Goal: Transaction & Acquisition: Purchase product/service

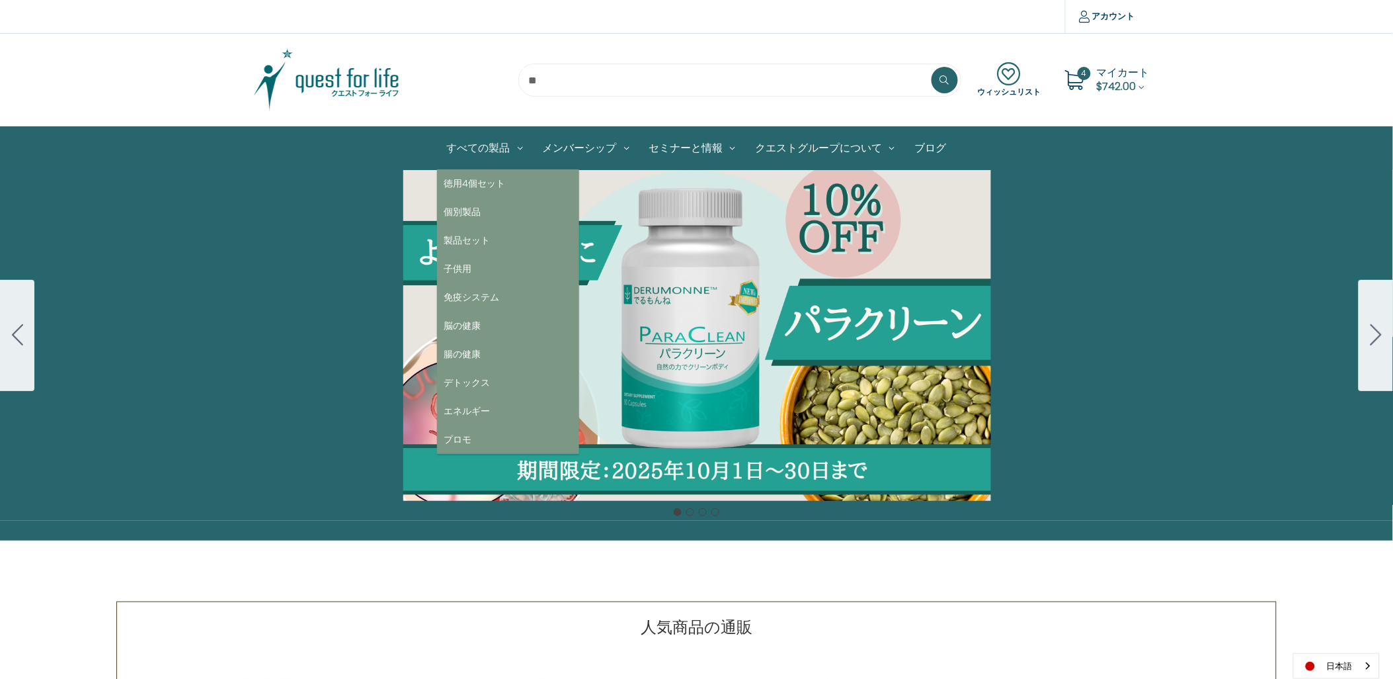
click at [487, 146] on link "すべての製品" at bounding box center [485, 148] width 96 height 42
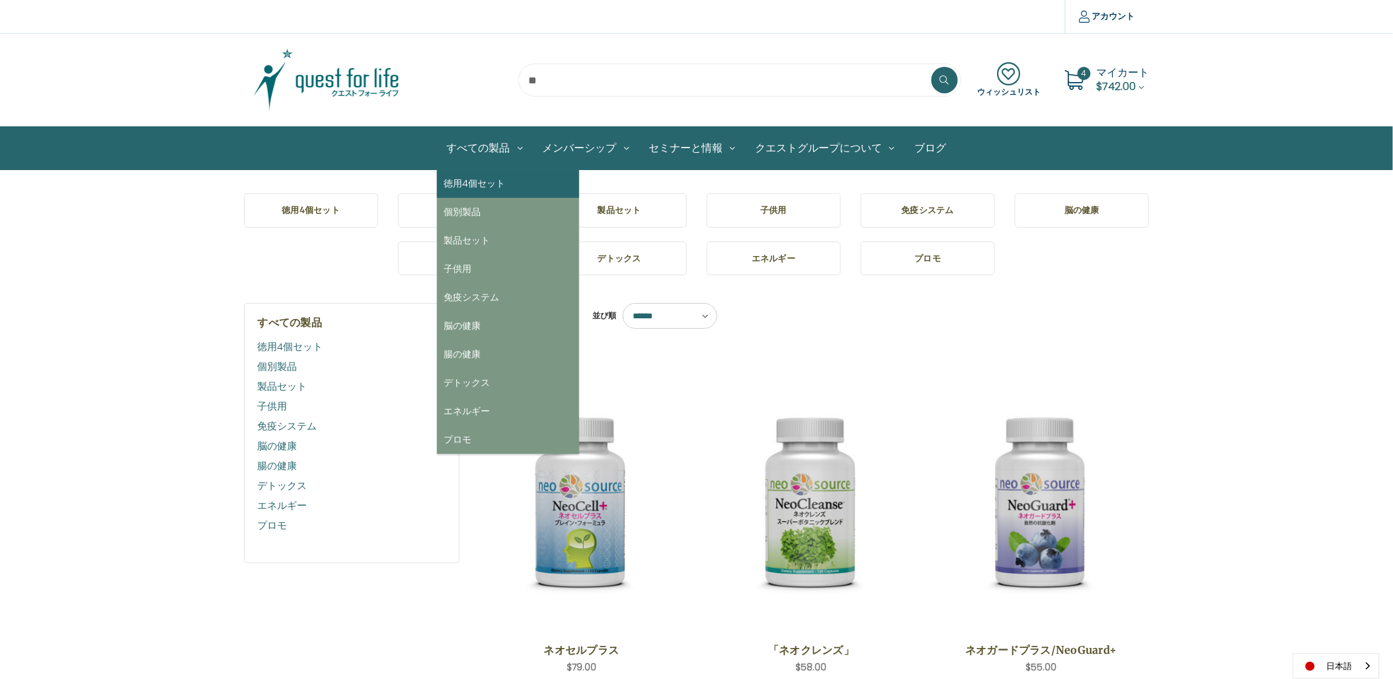
click at [462, 182] on link "徳用4個セット" at bounding box center [508, 183] width 142 height 28
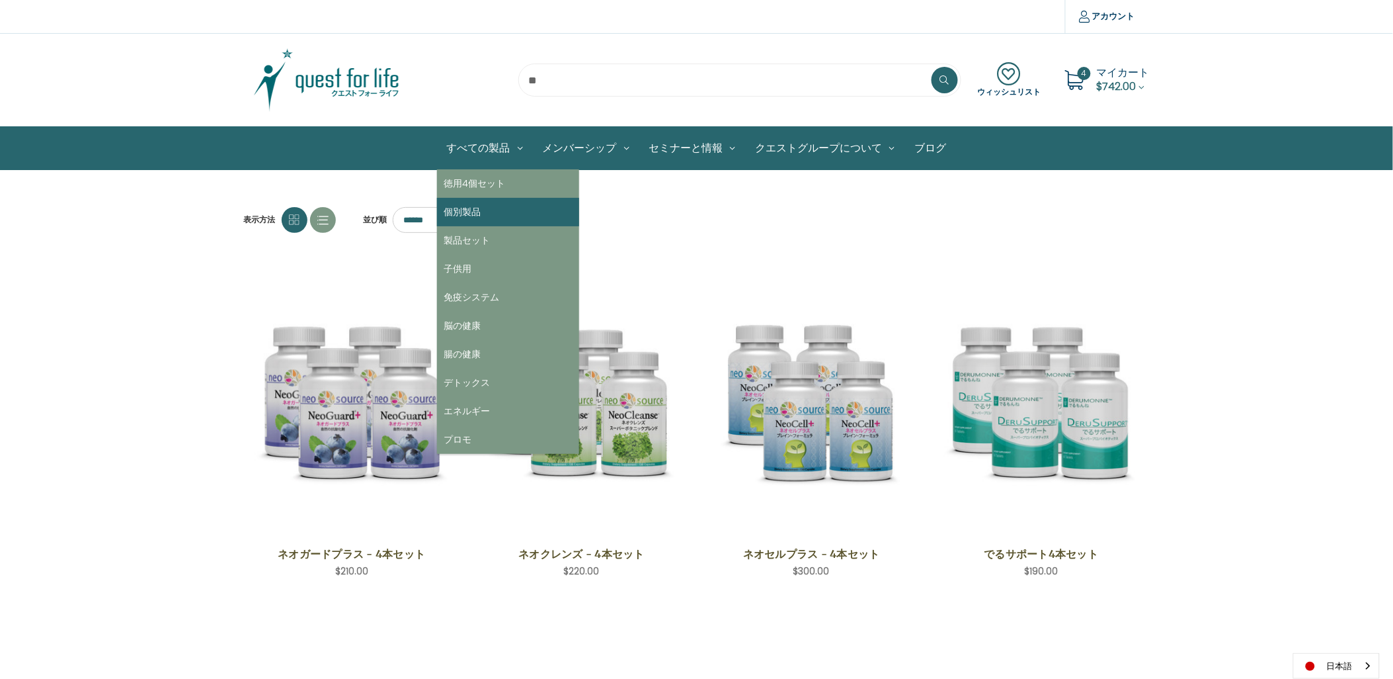
click at [478, 205] on link "個別製品" at bounding box center [508, 212] width 142 height 28
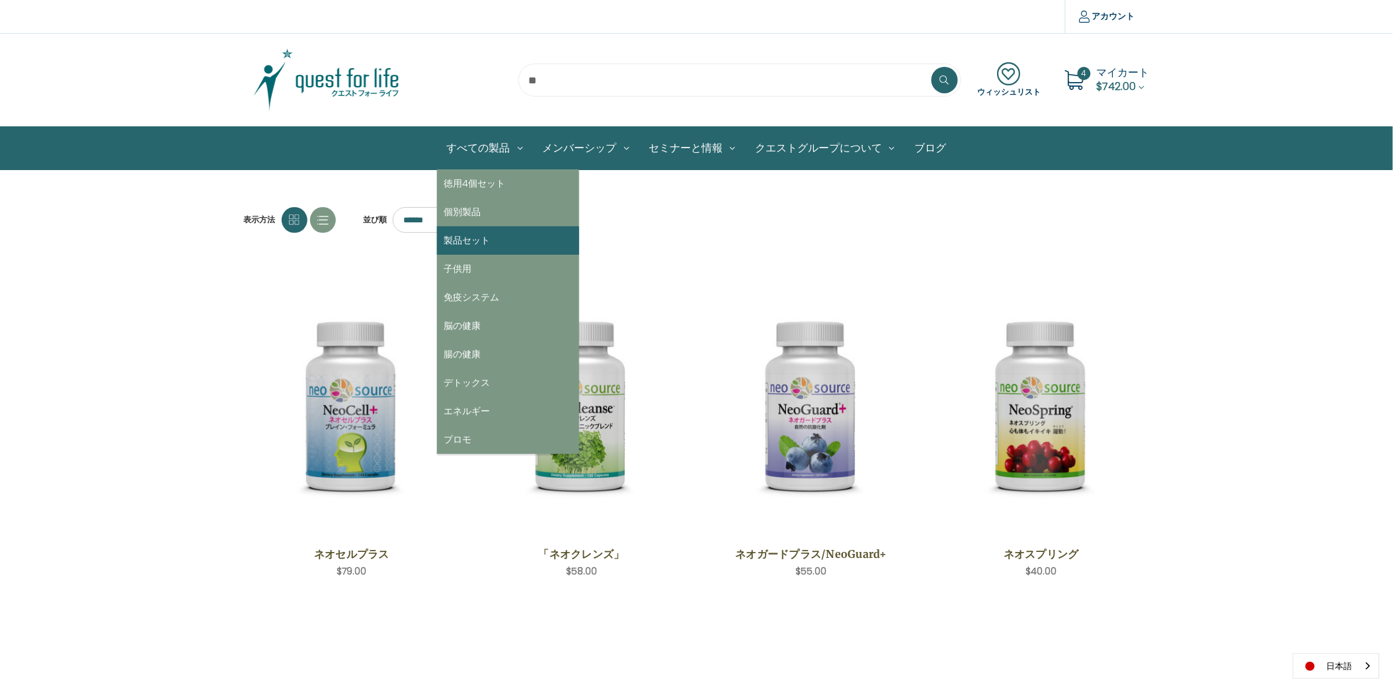
click at [471, 231] on link "製品セット" at bounding box center [508, 240] width 142 height 28
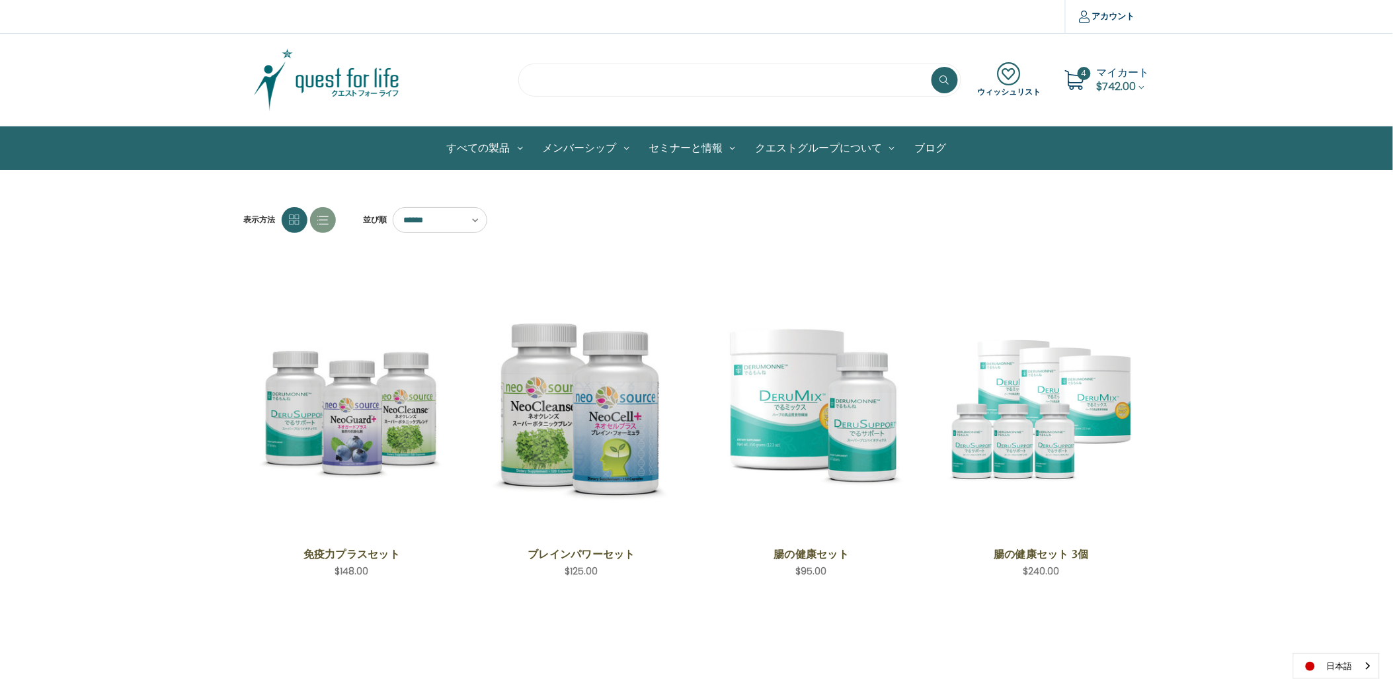
click at [582, 75] on input "search" at bounding box center [739, 79] width 443 height 33
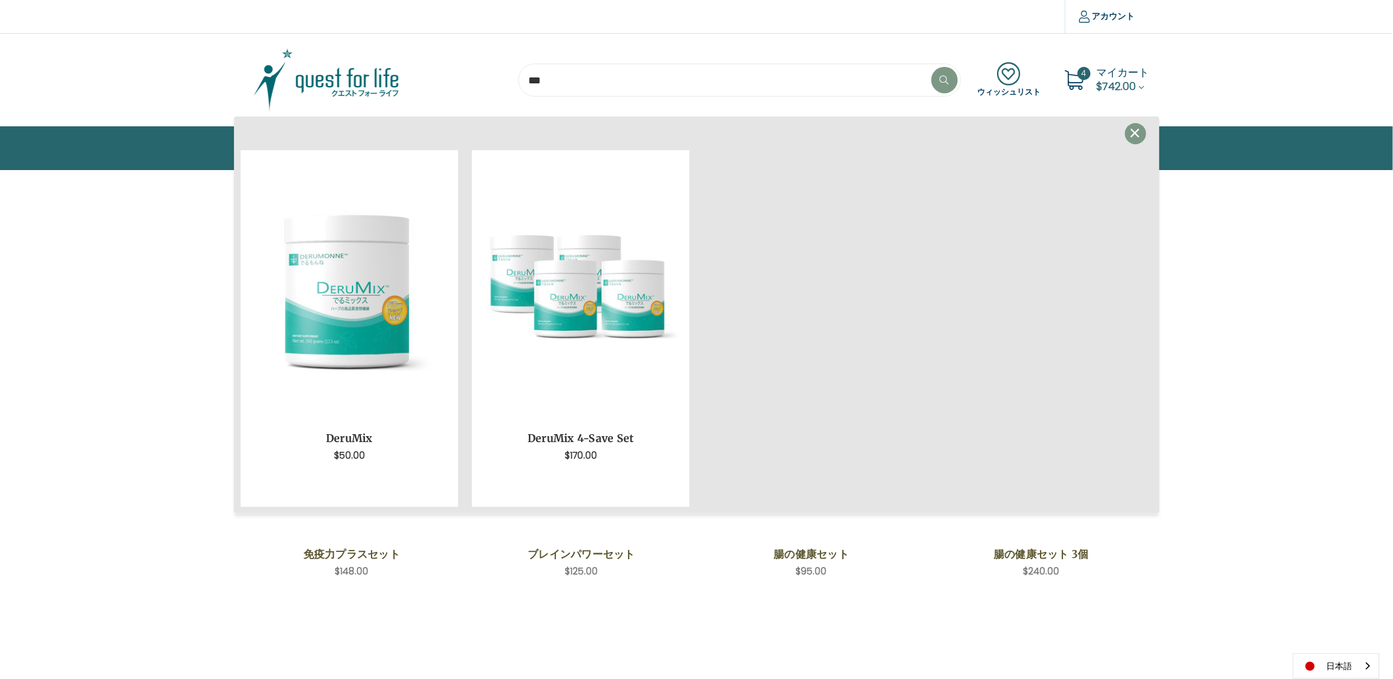
type input "***"
click at [943, 81] on icon at bounding box center [944, 79] width 9 height 9
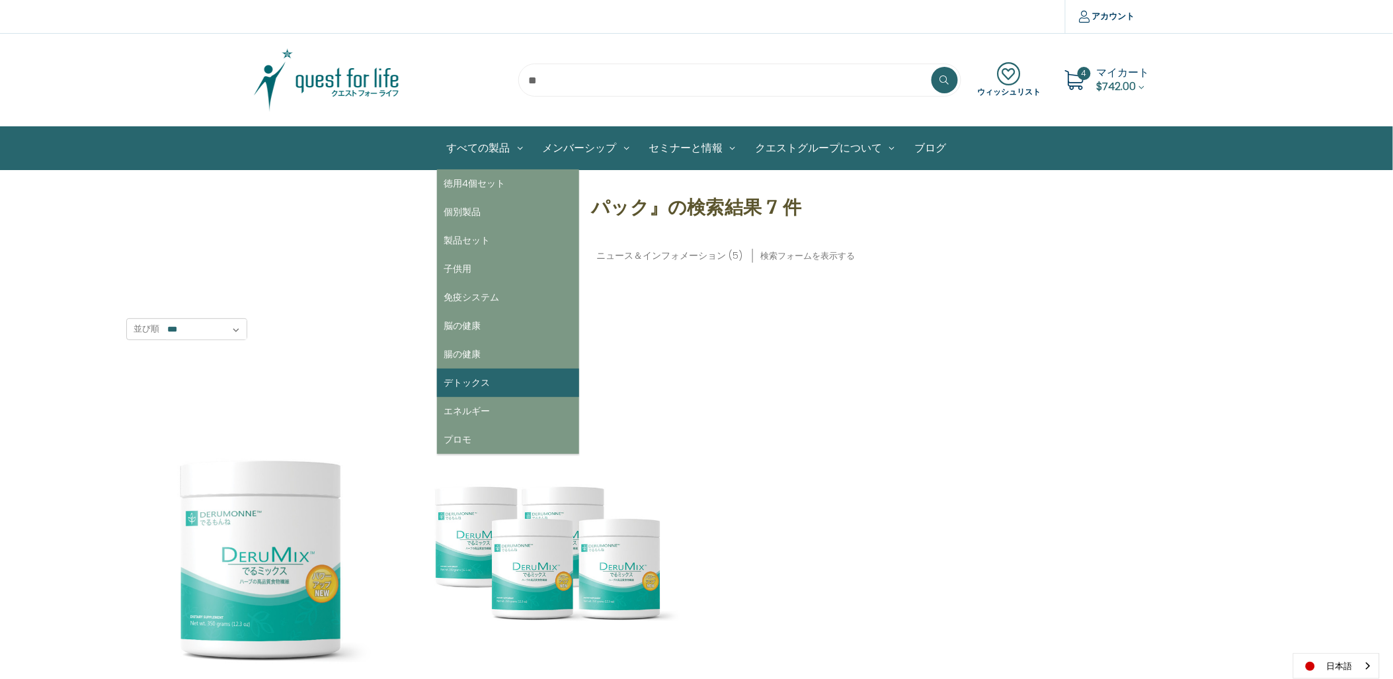
click at [454, 373] on link "デトックス" at bounding box center [508, 382] width 142 height 28
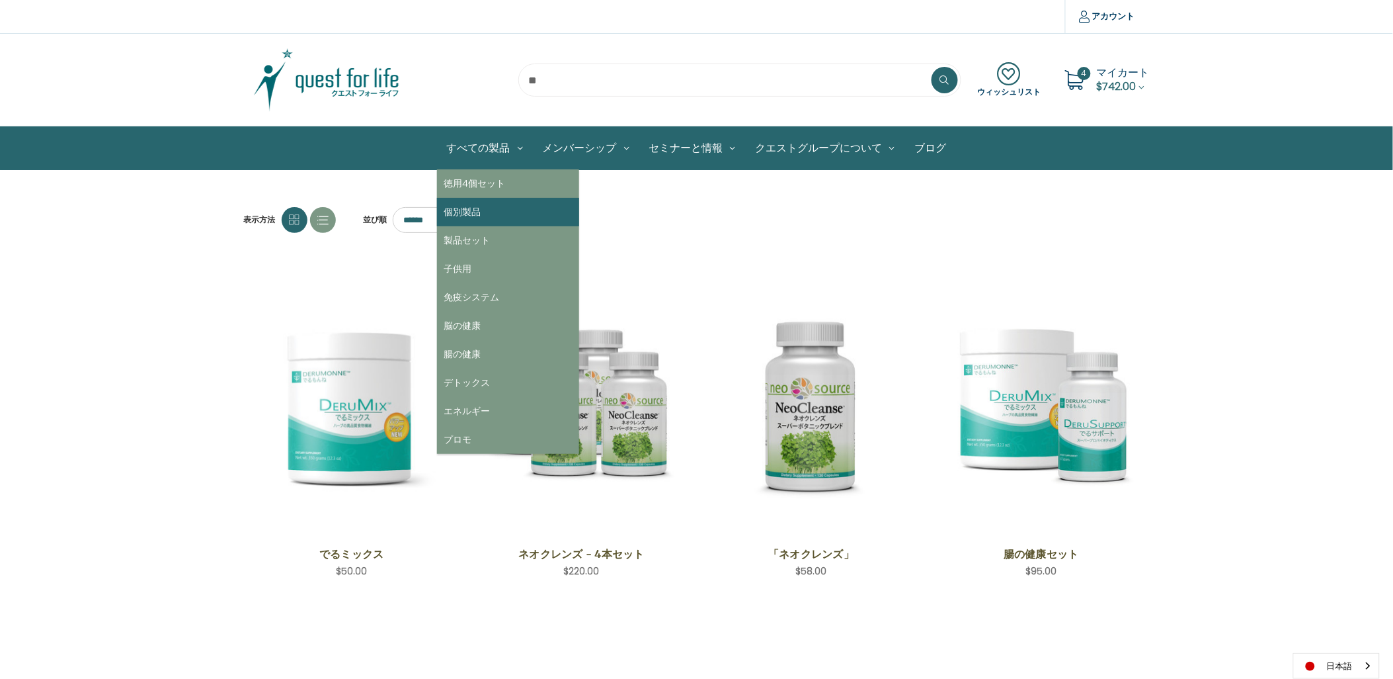
click at [477, 203] on link "個別製品" at bounding box center [508, 212] width 142 height 28
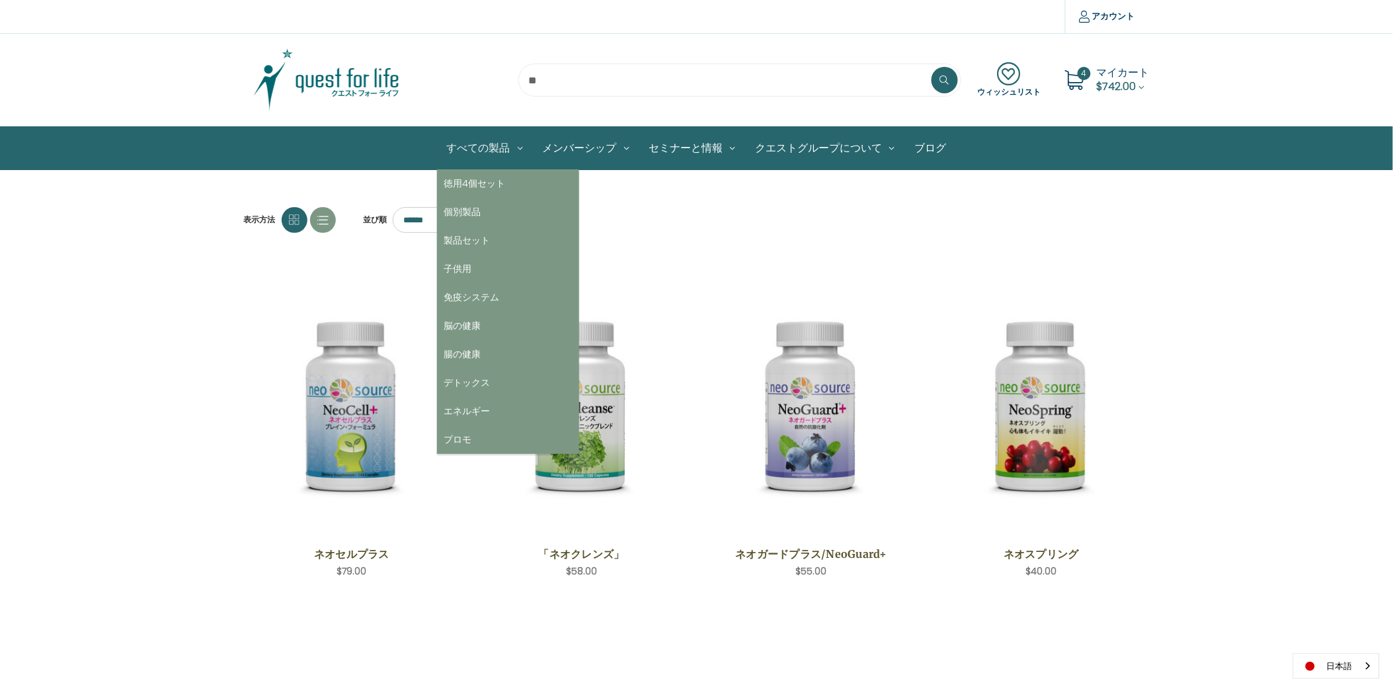
click at [489, 153] on link "すべての製品" at bounding box center [485, 148] width 96 height 42
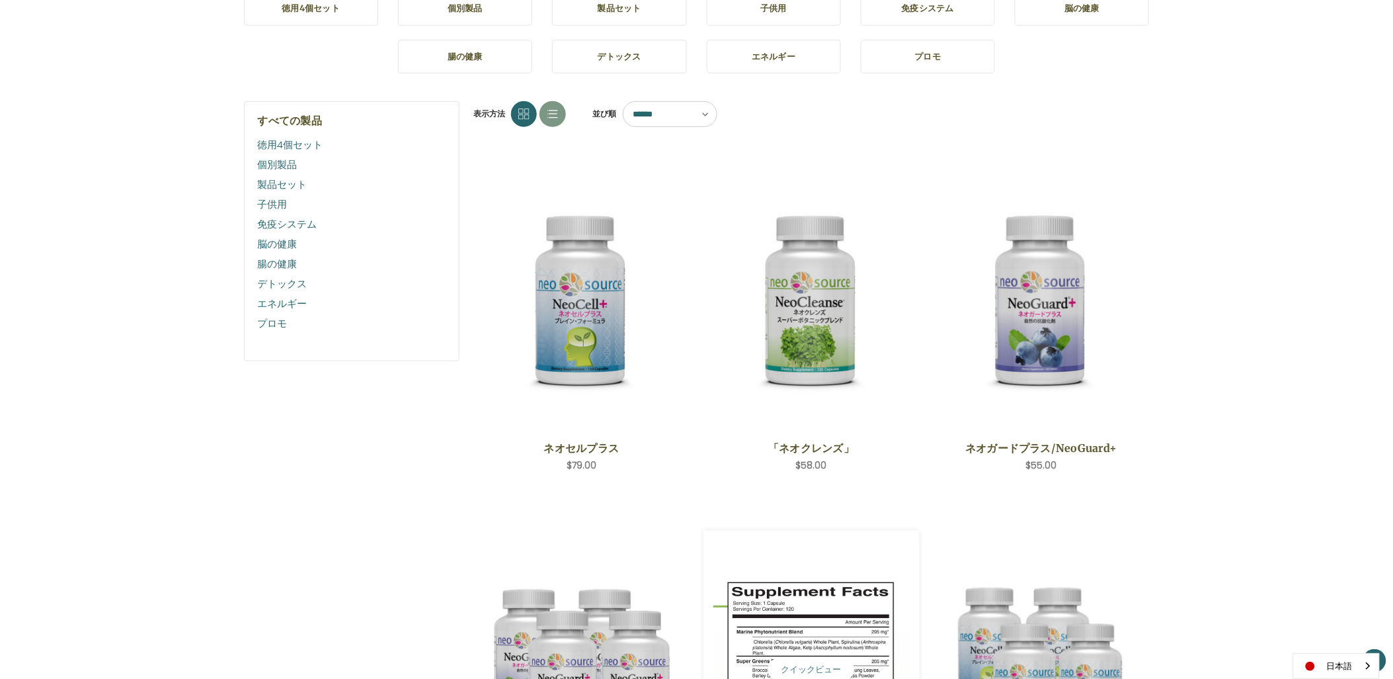
scroll to position [147, 0]
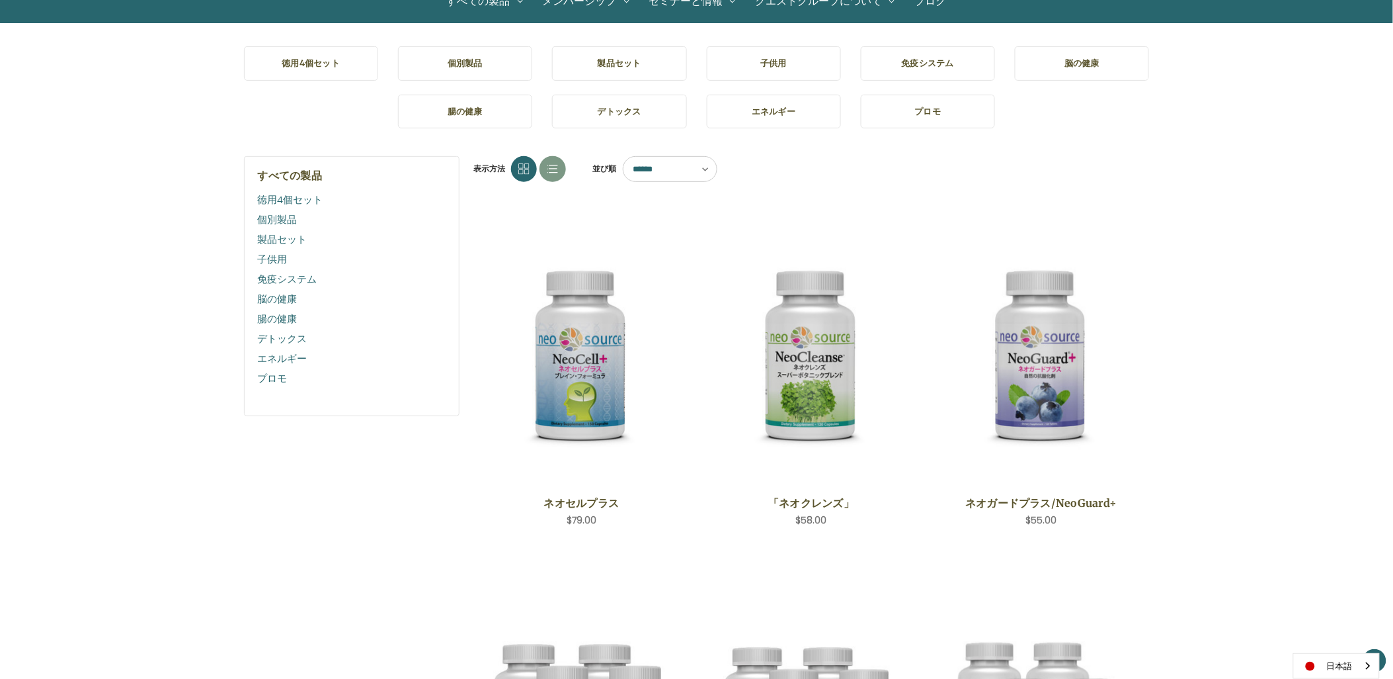
click at [782, 113] on h5 "エネルギー" at bounding box center [774, 111] width 113 height 13
